Goal: Information Seeking & Learning: Learn about a topic

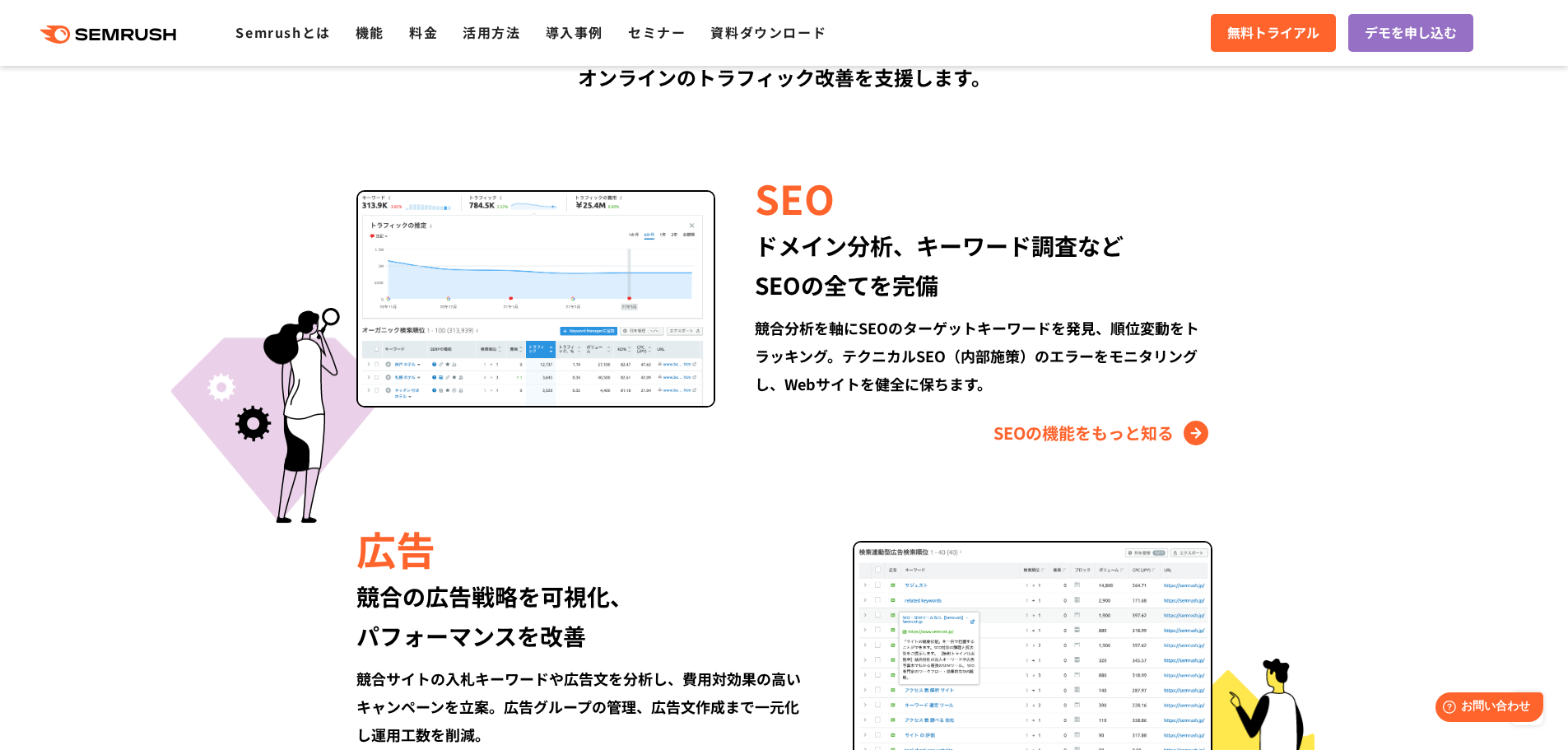
scroll to position [1729, 0]
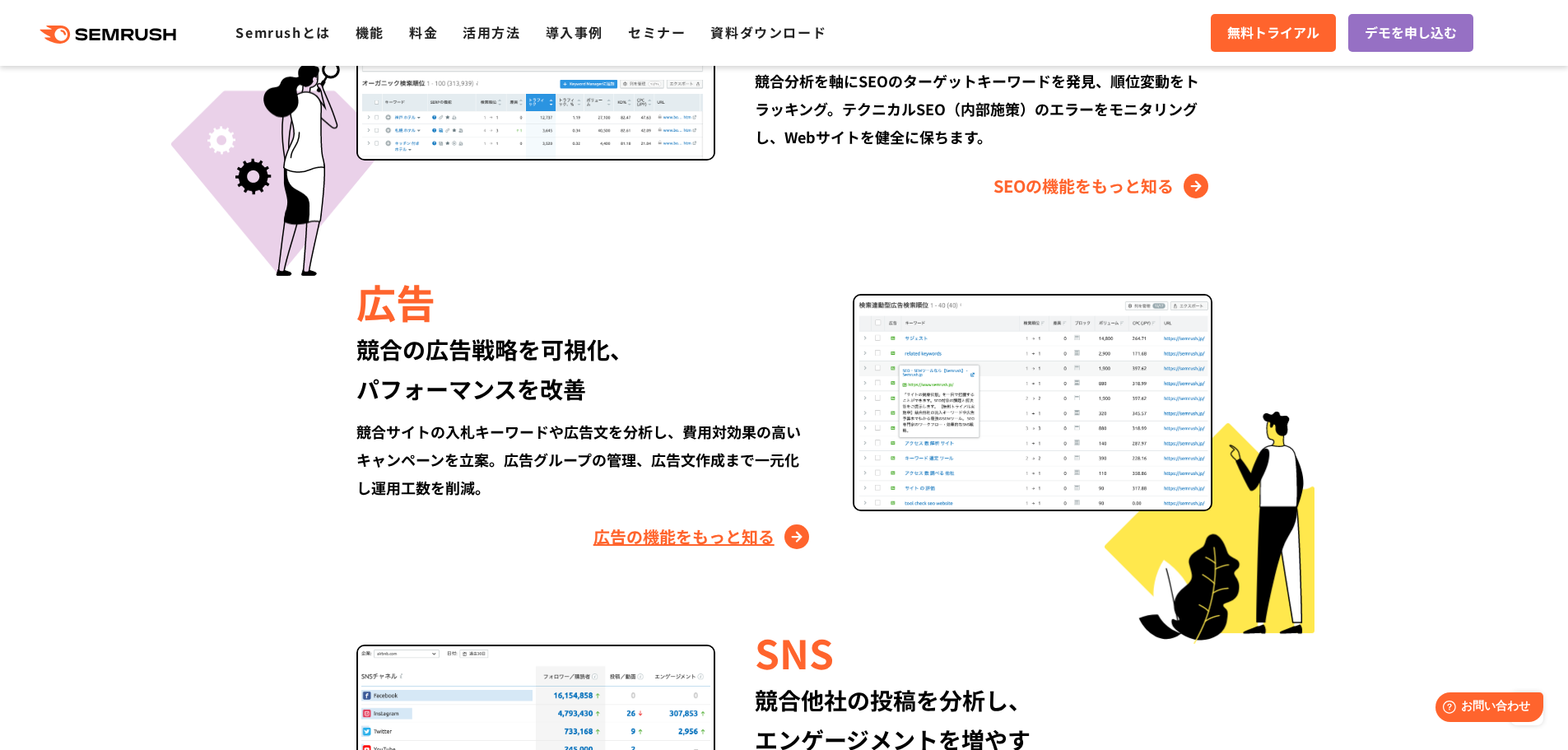
click at [716, 537] on link "広告の機能をもっと知る" at bounding box center [703, 537] width 219 height 26
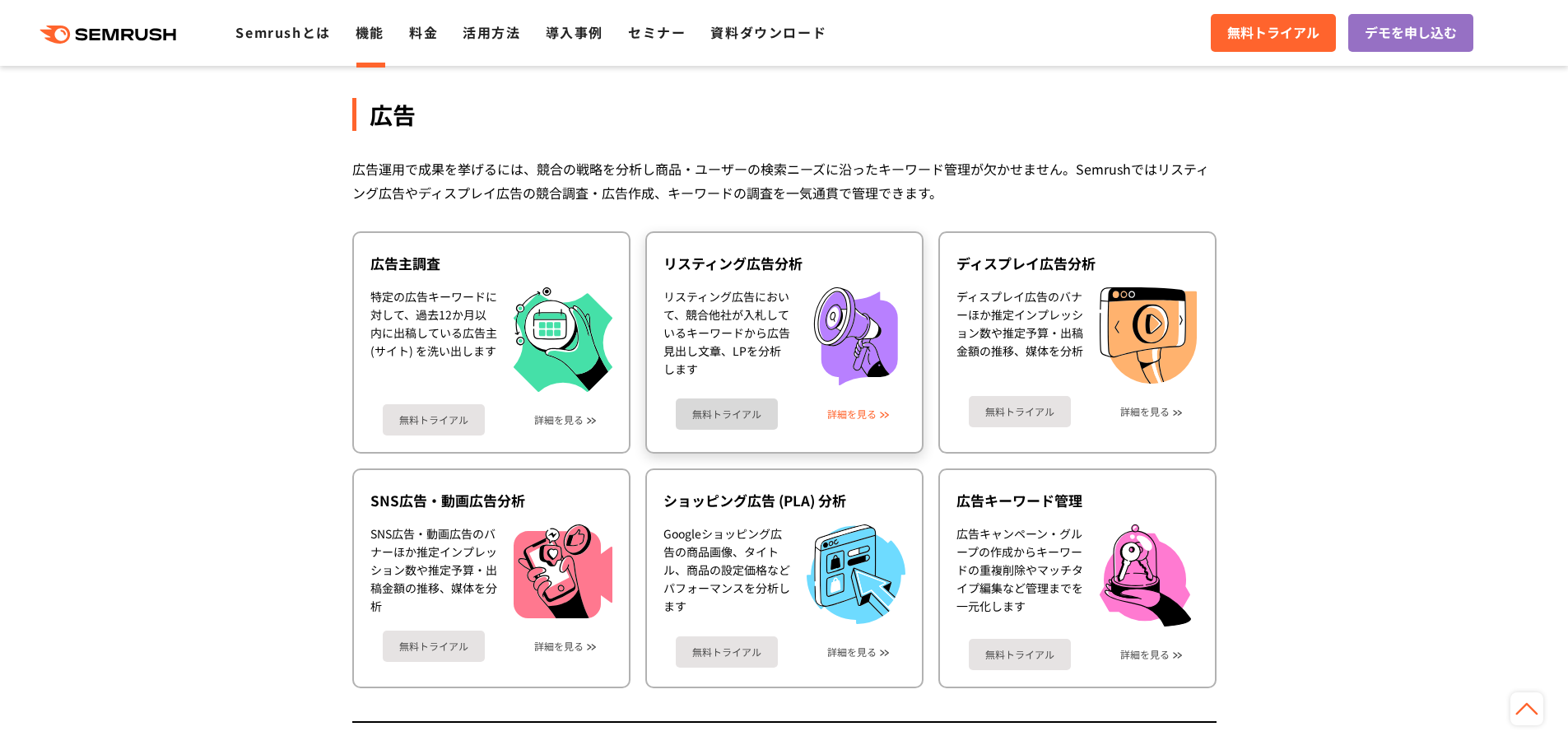
click at [865, 413] on link "詳細を見る" at bounding box center [852, 415] width 50 height 12
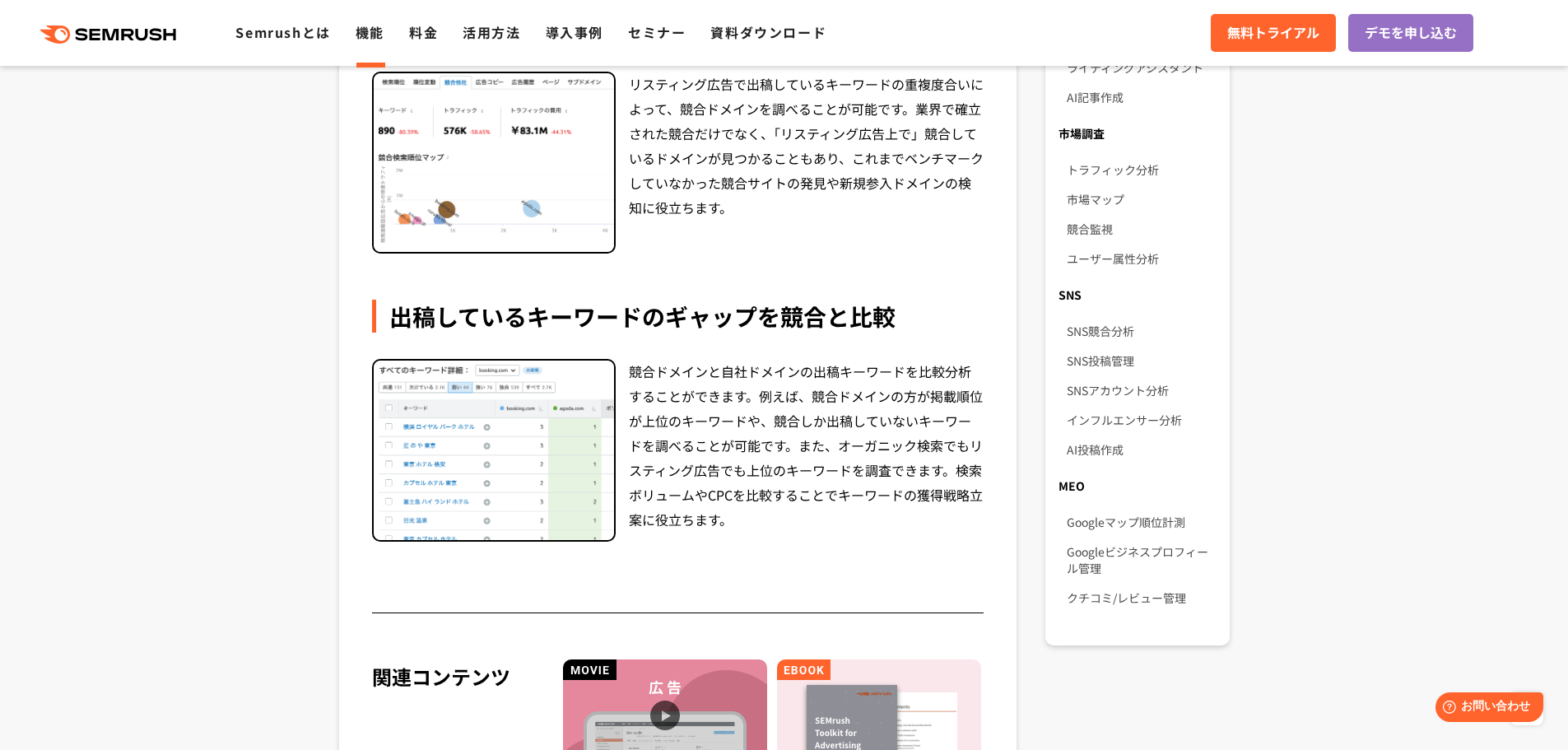
scroll to position [915, 0]
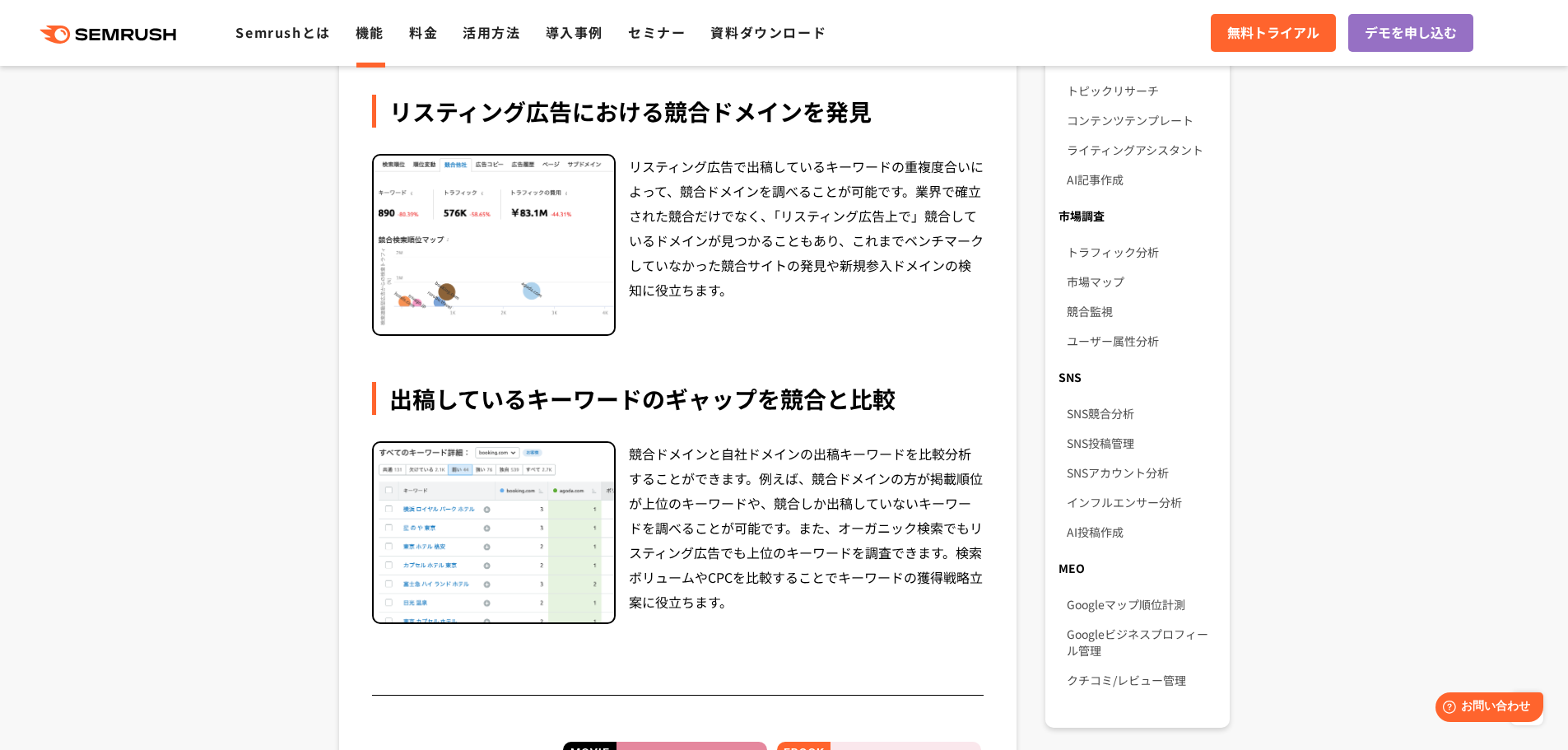
click at [553, 560] on img at bounding box center [493, 533] width 240 height 180
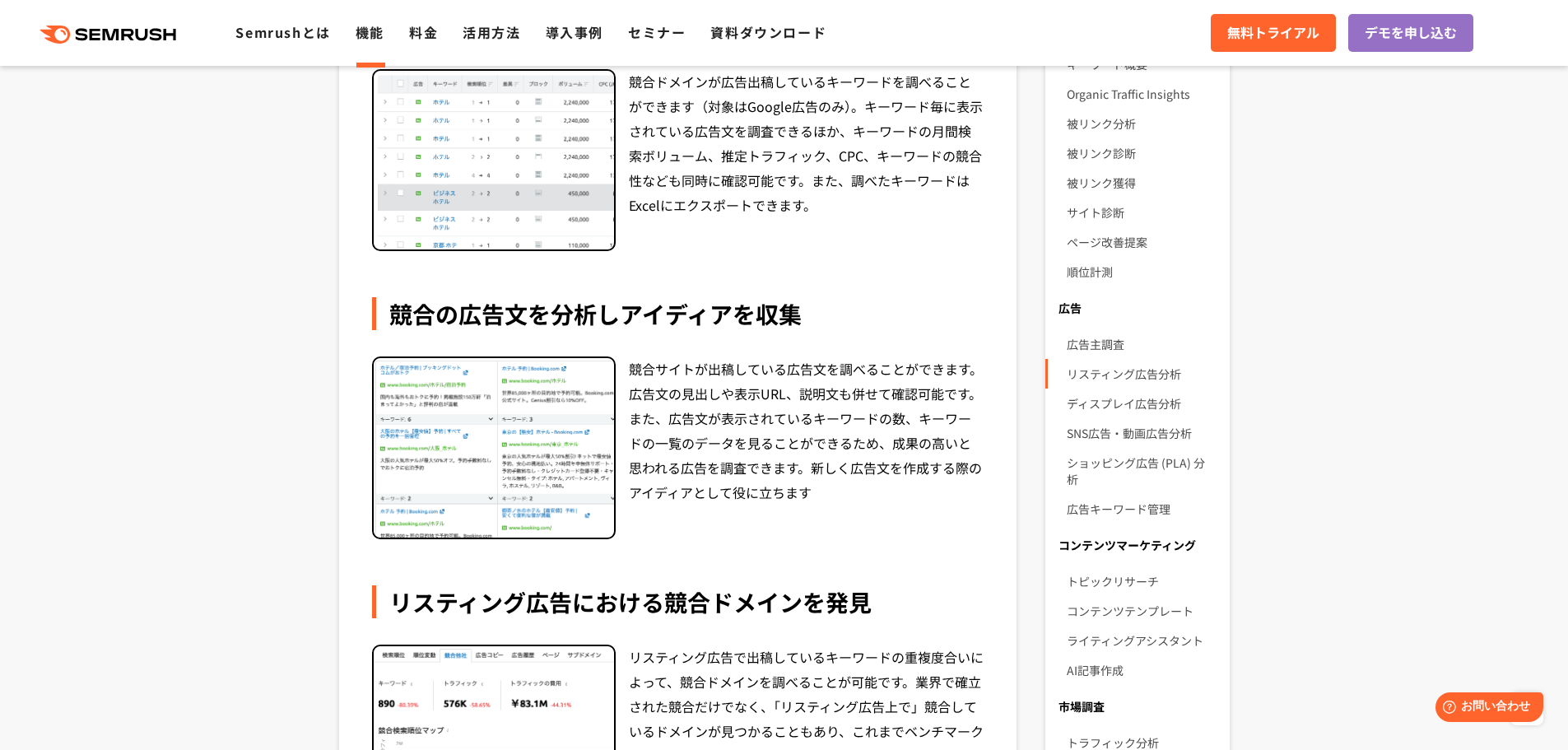
scroll to position [0, 0]
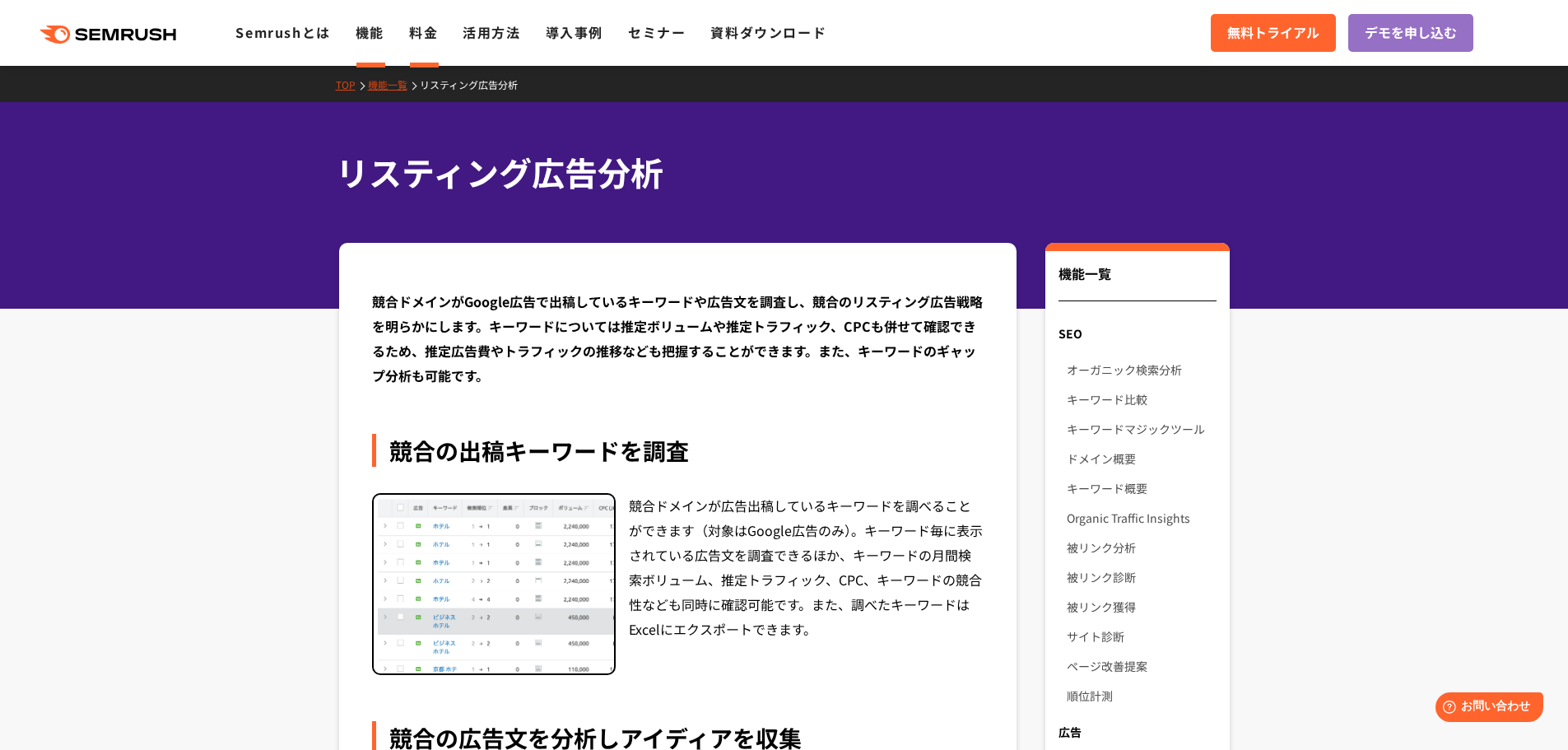
click at [413, 31] on link "料金" at bounding box center [423, 32] width 29 height 20
